Goal: Navigation & Orientation: Find specific page/section

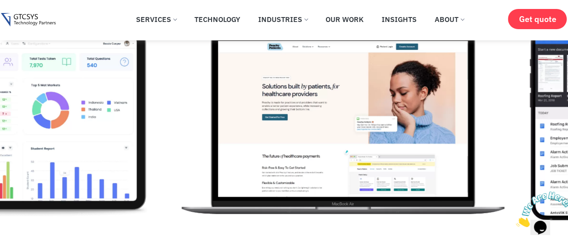
scroll to position [225, 0]
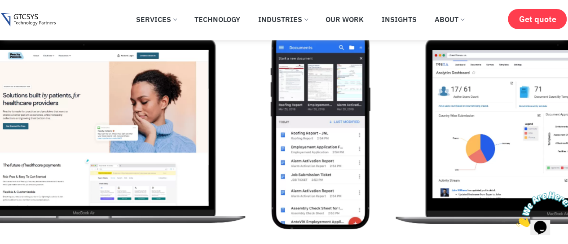
click at [75, 100] on img "1 / 12" at bounding box center [84, 128] width 338 height 202
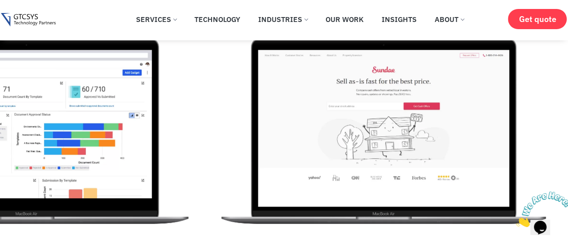
click at [0, 101] on img "3 / 12" at bounding box center [27, 128] width 340 height 202
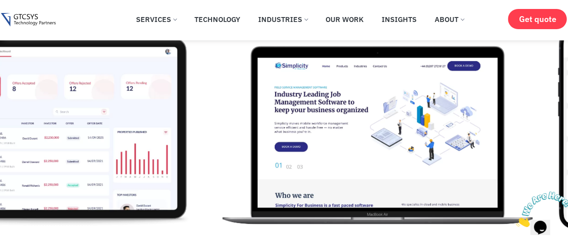
click at [97, 111] on img "5 / 12" at bounding box center [61, 128] width 273 height 202
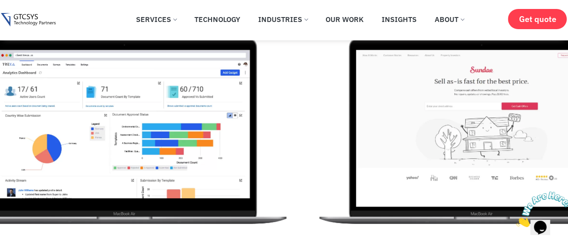
click at [90, 109] on img "3 / 12" at bounding box center [125, 128] width 340 height 202
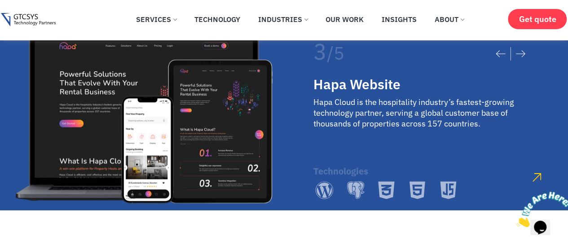
scroll to position [1528, 0]
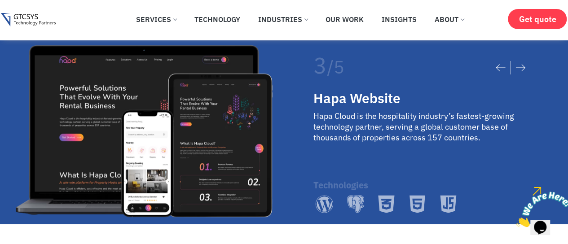
click at [518, 71] on icon at bounding box center [521, 67] width 10 height 7
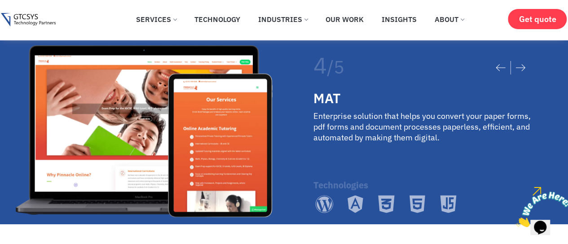
click at [330, 106] on div "MAT" at bounding box center [424, 98] width 221 height 16
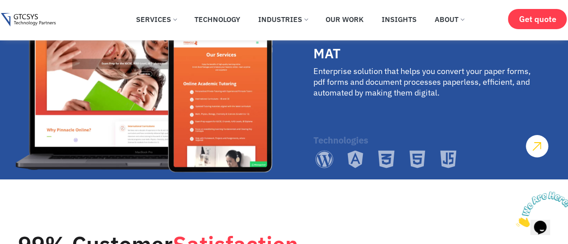
click at [536, 151] on icon "pinnacle-school" at bounding box center [537, 146] width 9 height 9
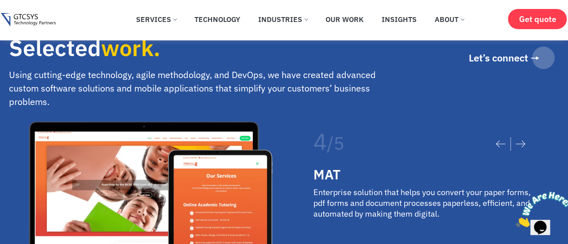
scroll to position [1438, 0]
